Goal: Find specific page/section: Find specific page/section

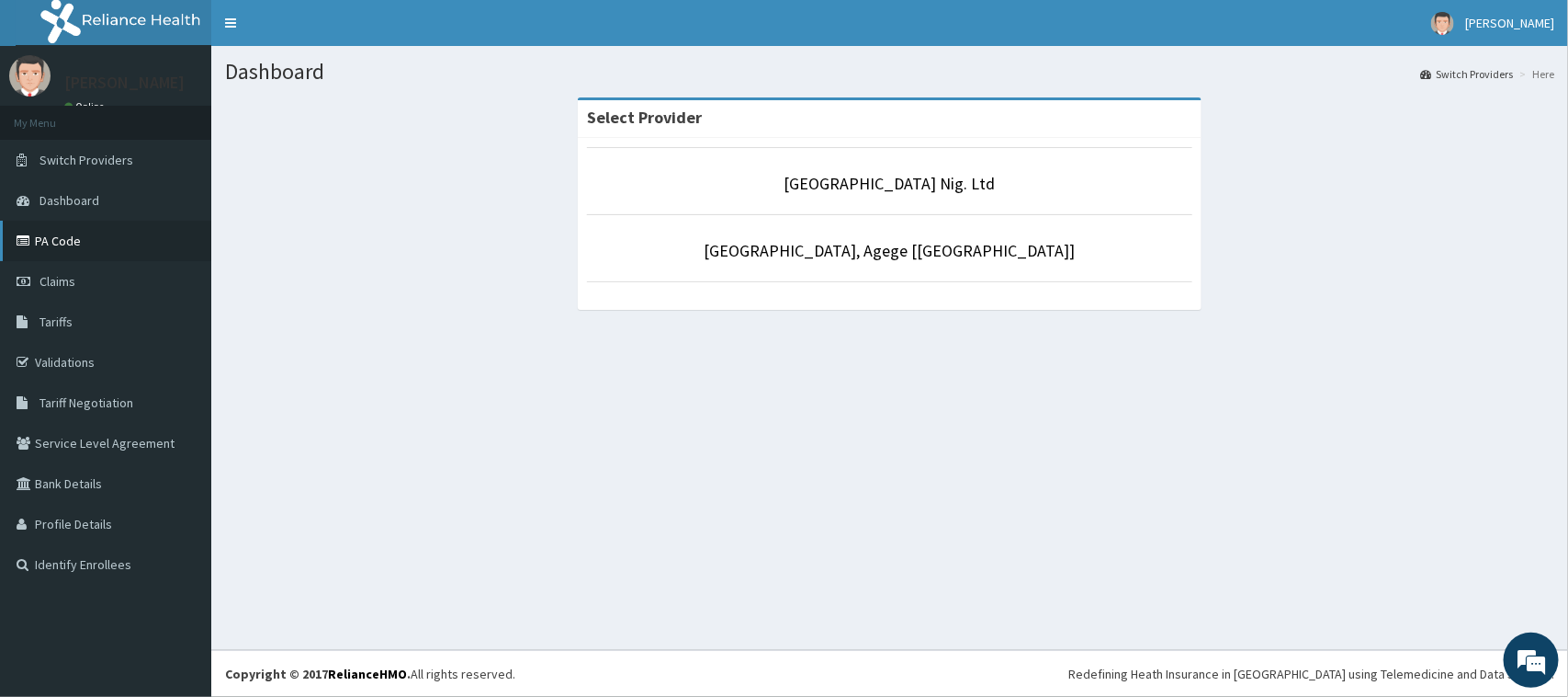
click at [121, 239] on link "PA Code" at bounding box center [105, 241] width 211 height 41
click at [90, 249] on link "PA Code" at bounding box center [105, 241] width 211 height 41
click at [110, 251] on link "PA Code" at bounding box center [105, 241] width 211 height 41
